Goal: Task Accomplishment & Management: Complete application form

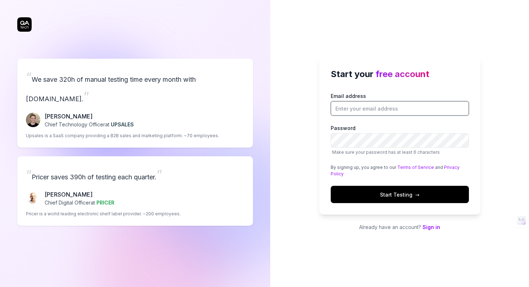
click at [377, 111] on input "Email address" at bounding box center [400, 108] width 138 height 14
type input "[EMAIL_ADDRESS][DOMAIN_NAME]"
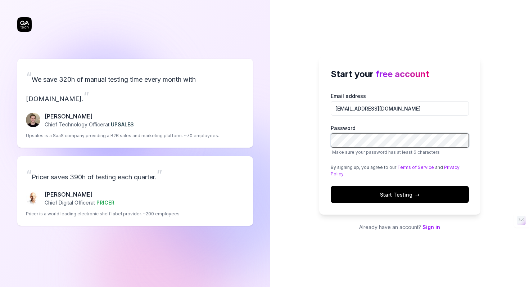
click at [331, 186] on button "Start Testing →" at bounding box center [400, 194] width 138 height 17
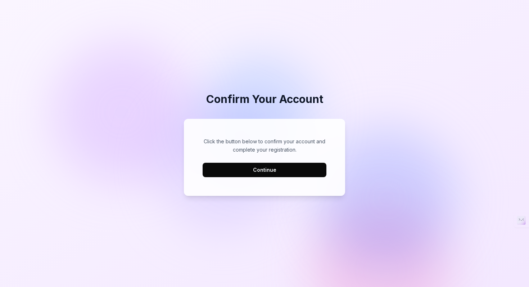
click at [267, 167] on button "Continue" at bounding box center [264, 170] width 124 height 14
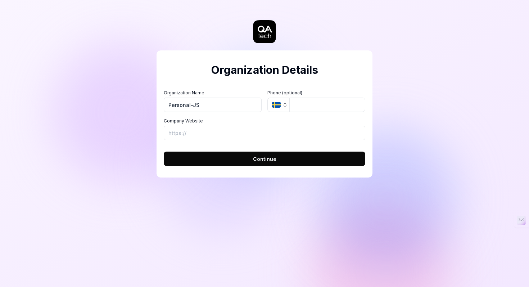
type input "Personal-JS"
click at [267, 97] on button "SE" at bounding box center [278, 104] width 22 height 14
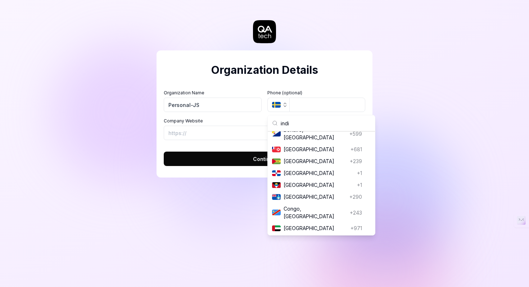
type input "india"
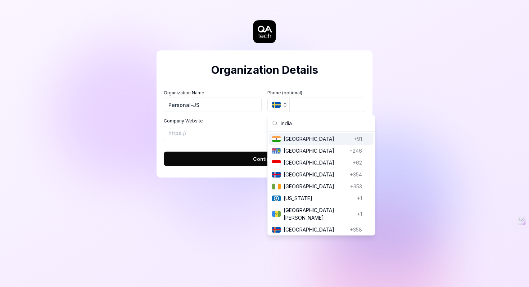
click at [297, 143] on div "India India +91" at bounding box center [321, 139] width 104 height 12
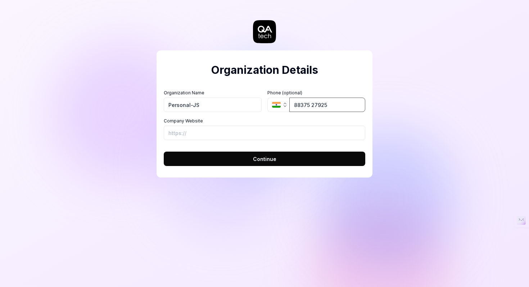
type input "88375 27925"
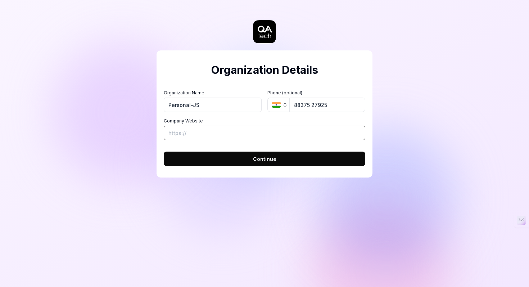
click at [164, 151] on button "Continue" at bounding box center [264, 158] width 201 height 14
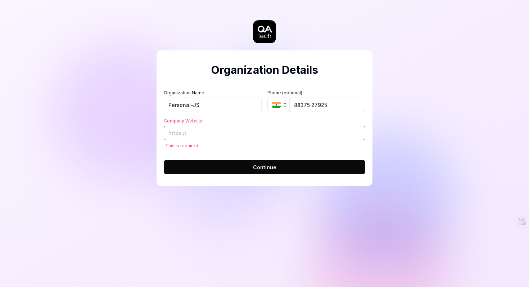
click at [273, 133] on input "Company Website" at bounding box center [264, 133] width 201 height 14
click at [164, 160] on button "Continue" at bounding box center [264, 167] width 201 height 14
type input "N"
drag, startPoint x: 270, startPoint y: 145, endPoint x: 228, endPoint y: 147, distance: 41.4
click at [228, 147] on span "Must be a valid URL. Example: https://example.com" at bounding box center [264, 145] width 201 height 5
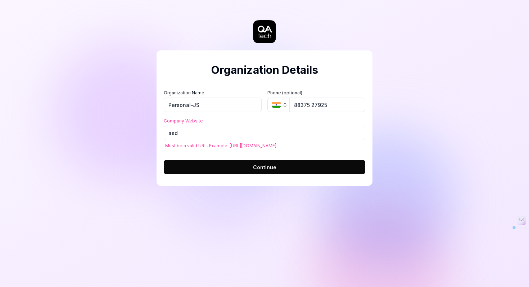
copy span "https://example.com"
click at [241, 133] on input "asd" at bounding box center [264, 133] width 201 height 14
paste input "https://example.com"
type input "a"
paste input "https://example.com"
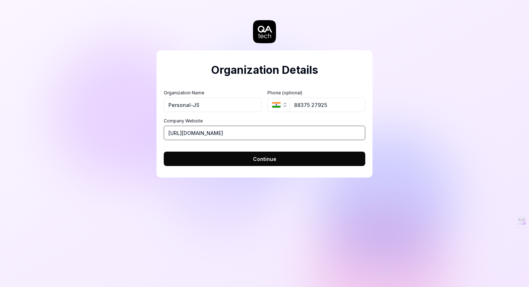
type input "https://example.com"
click at [247, 164] on button "Continue" at bounding box center [264, 158] width 201 height 14
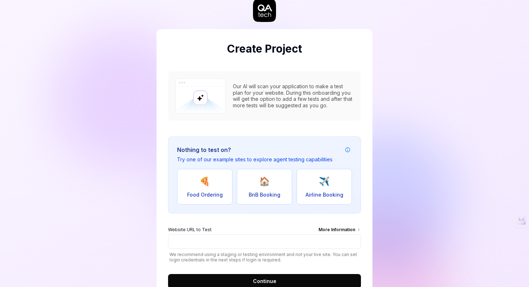
scroll to position [48, 0]
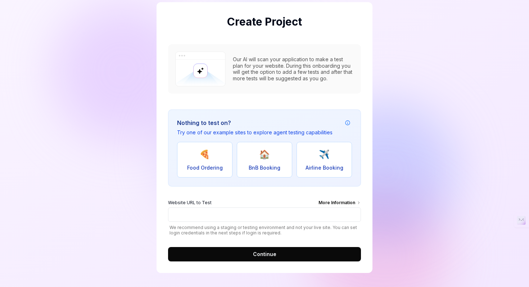
click at [277, 250] on button "Continue" at bounding box center [264, 254] width 193 height 14
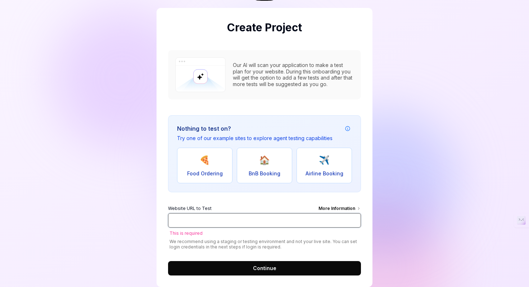
scroll to position [40, 0]
